Goal: Find specific page/section: Find specific page/section

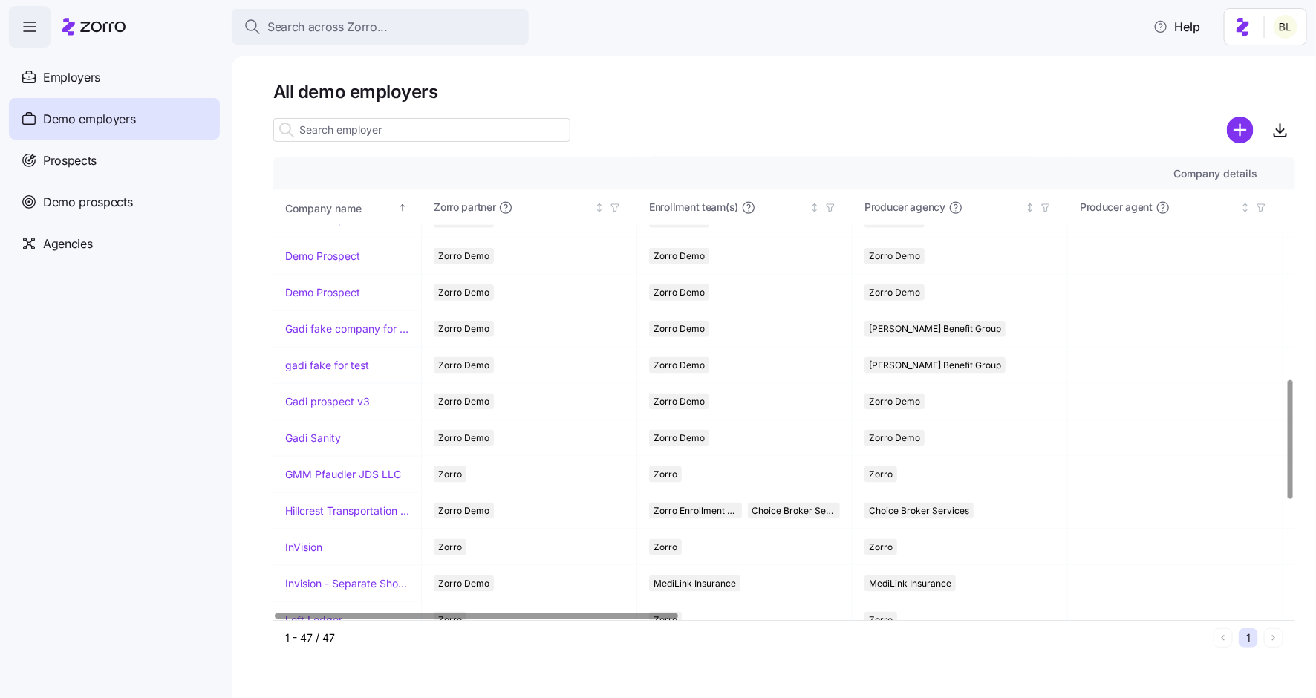
scroll to position [920, 0]
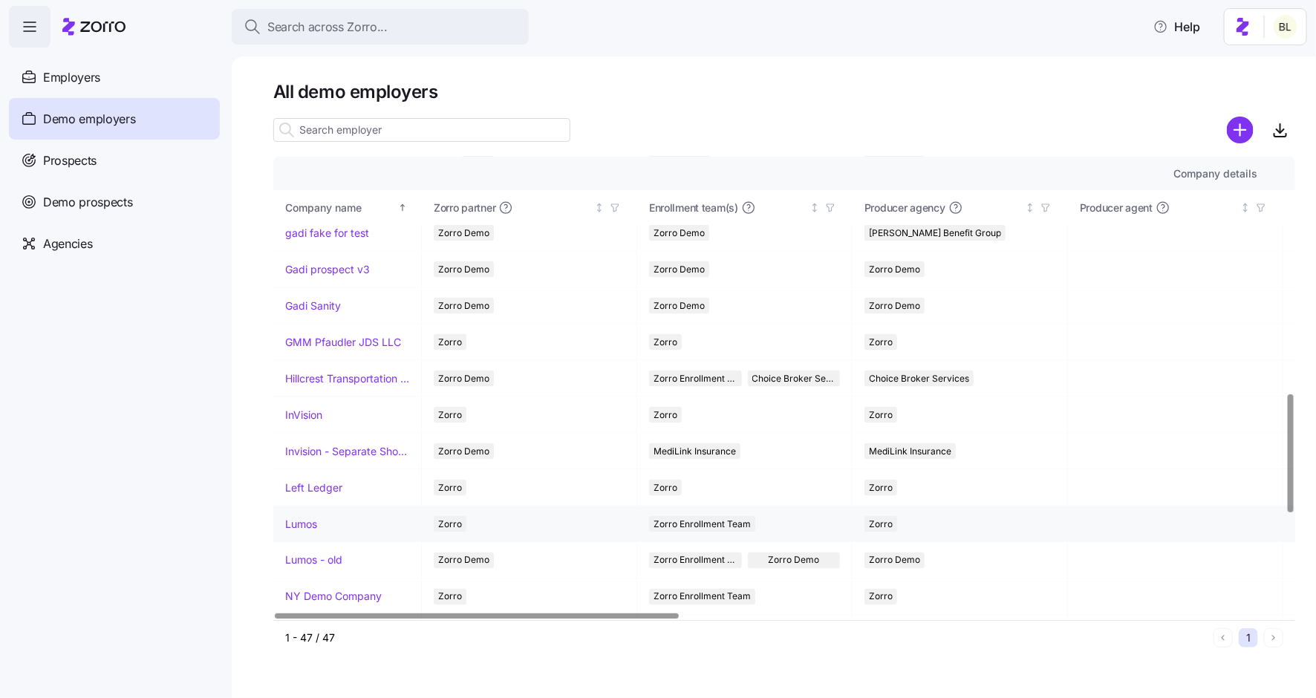
click at [320, 518] on div "Lumos" at bounding box center [347, 524] width 124 height 15
click at [307, 517] on link "Lumos" at bounding box center [301, 524] width 32 height 15
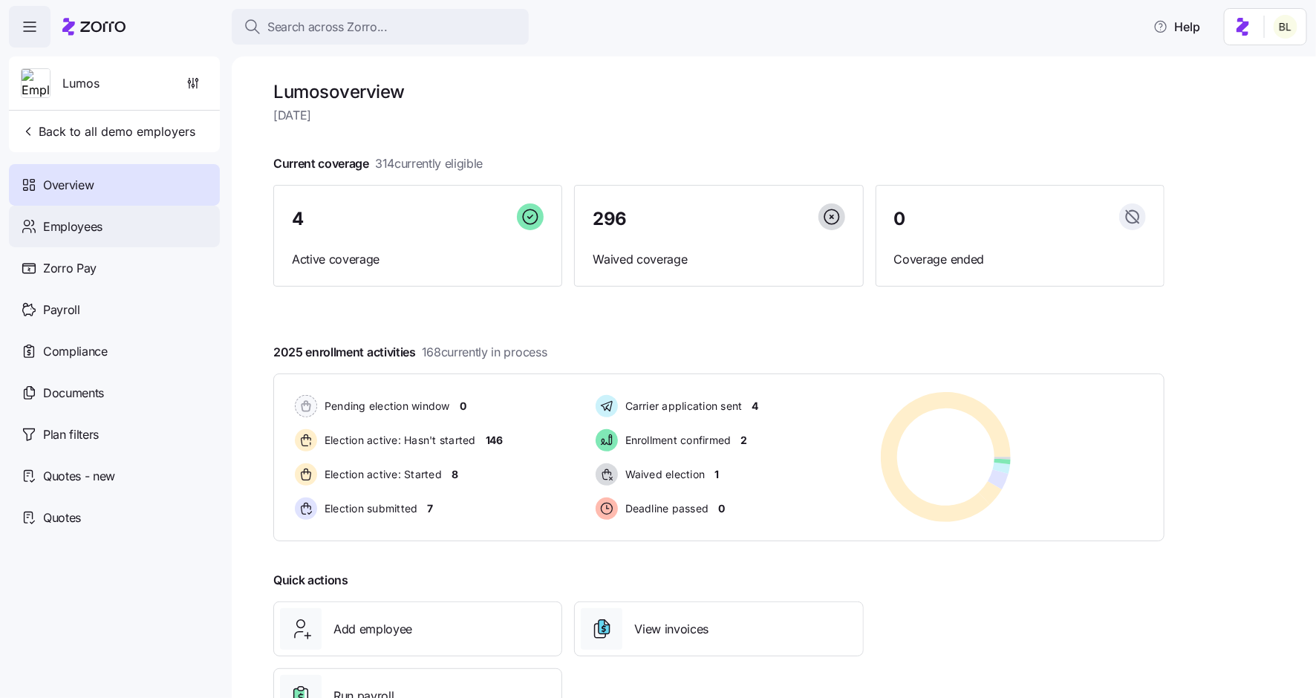
click at [109, 229] on div "Employees" at bounding box center [114, 227] width 211 height 42
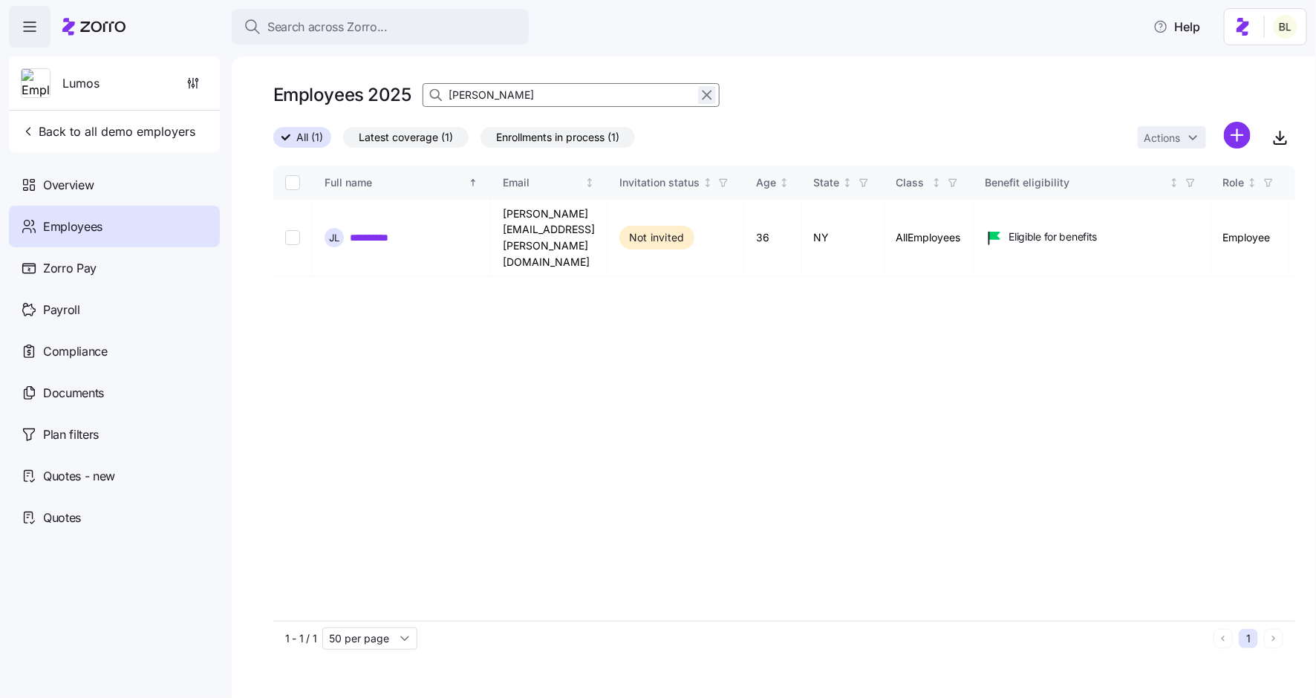
click at [706, 97] on icon "button" at bounding box center [707, 95] width 16 height 18
